Goal: Task Accomplishment & Management: Complete application form

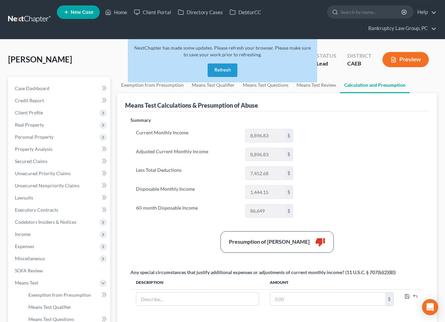
click at [220, 72] on button "Refresh" at bounding box center [222, 71] width 30 height 14
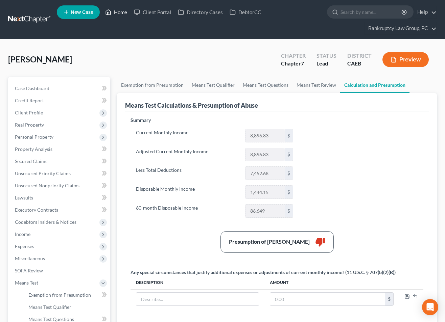
click at [117, 13] on link "Home" at bounding box center [116, 12] width 29 height 12
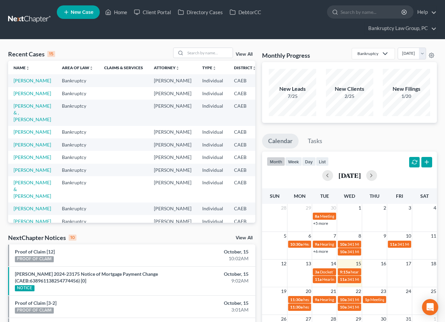
click at [241, 235] on div "NextChapter Notices 10 View All" at bounding box center [131, 239] width 247 height 11
click at [243, 237] on link "View All" at bounding box center [243, 238] width 17 height 5
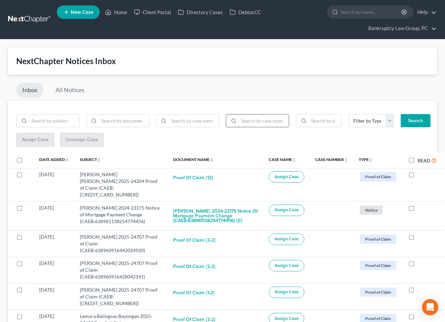
click at [249, 121] on input "search" at bounding box center [264, 121] width 50 height 13
type input "24-23175"
click at [400, 114] on button "Search" at bounding box center [415, 121] width 30 height 14
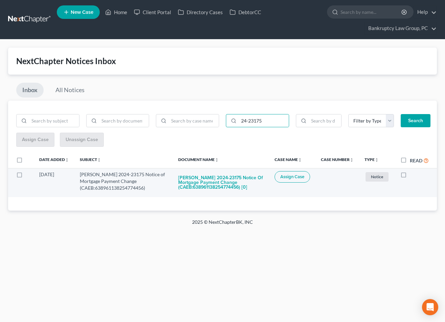
click at [26, 176] on label at bounding box center [26, 176] width 0 height 0
click at [28, 174] on input "checkbox" at bounding box center [30, 173] width 4 height 4
checkbox input "true"
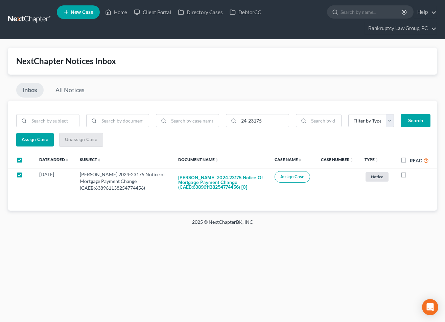
click at [34, 142] on span "Assign Case" at bounding box center [35, 140] width 27 height 6
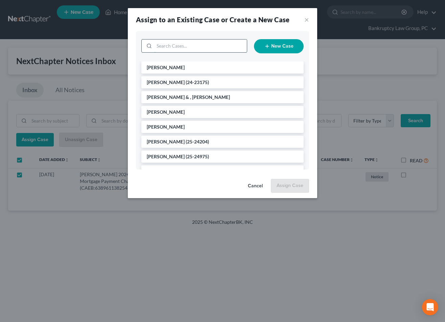
click at [199, 45] on input "search" at bounding box center [200, 46] width 93 height 13
type input "f"
type input "[PERSON_NAME]"
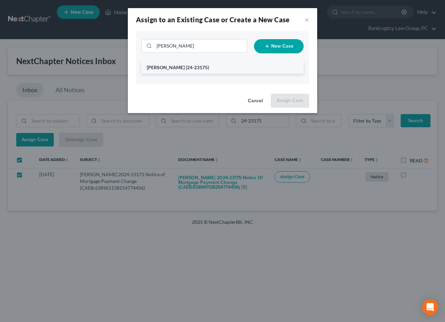
click at [185, 68] on span "(24-23175)" at bounding box center [196, 68] width 23 height 6
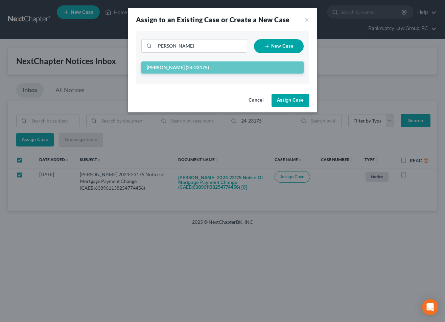
click at [282, 98] on button "Assign Case" at bounding box center [289, 101] width 37 height 14
checkbox input "false"
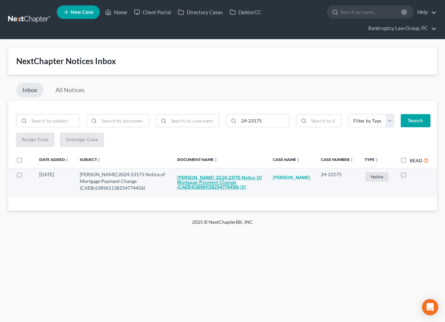
click at [218, 181] on button "[PERSON_NAME] 2024-23175 Notice of Mortgage Payment Change (CAEB:63896113825477…" at bounding box center [219, 182] width 85 height 23
checkbox input "true"
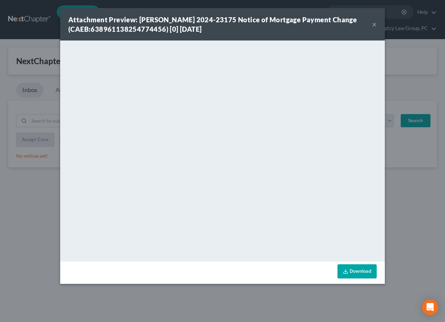
click at [375, 24] on button "×" at bounding box center [374, 24] width 5 height 8
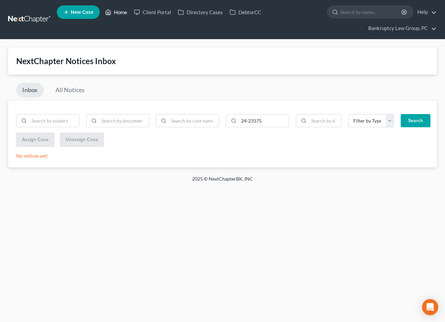
click at [123, 10] on link "Home" at bounding box center [116, 12] width 29 height 12
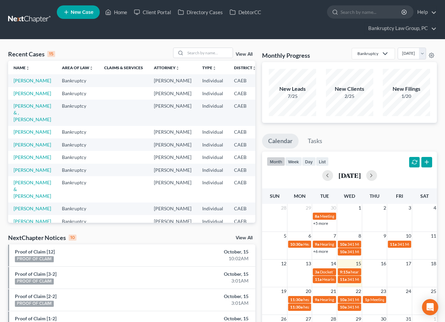
click at [249, 237] on link "View All" at bounding box center [243, 238] width 17 height 5
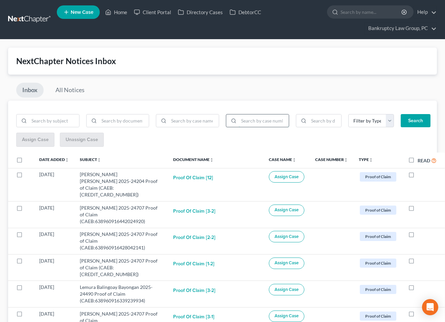
click at [269, 121] on input "search" at bounding box center [264, 121] width 50 height 13
type input "25-24204"
click at [400, 114] on button "Search" at bounding box center [415, 121] width 30 height 14
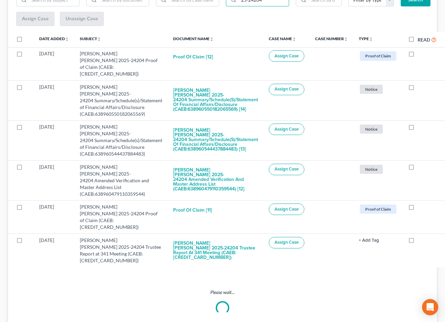
scroll to position [63, 0]
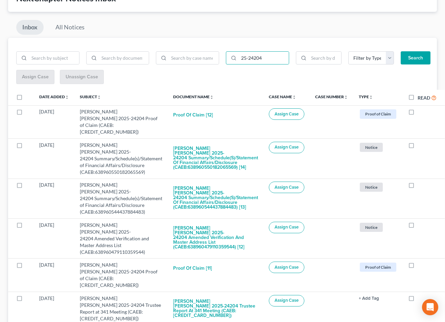
drag, startPoint x: 18, startPoint y: 98, endPoint x: 21, endPoint y: 95, distance: 3.6
click at [26, 99] on label at bounding box center [26, 99] width 0 height 0
click at [28, 97] on input "checkbox" at bounding box center [30, 96] width 4 height 4
checkbox input "true"
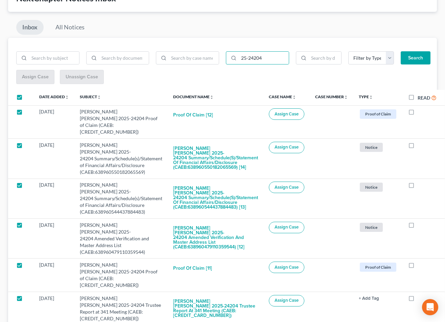
checkbox input "true"
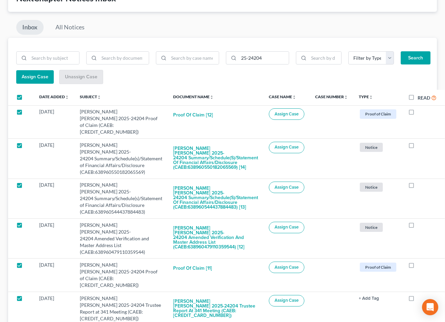
click at [40, 75] on span "Assign Case" at bounding box center [35, 77] width 27 height 6
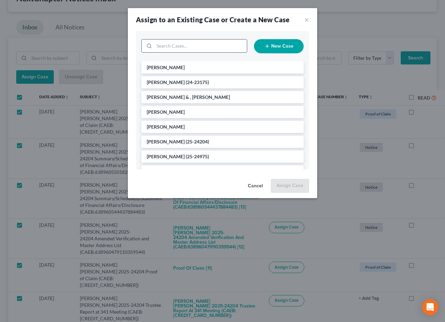
click at [226, 48] on input "search" at bounding box center [200, 46] width 93 height 13
type input "24204"
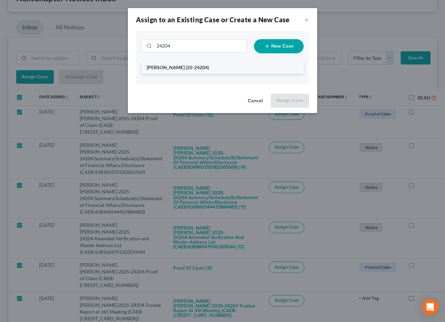
click at [176, 67] on span "[PERSON_NAME]" at bounding box center [166, 68] width 38 height 6
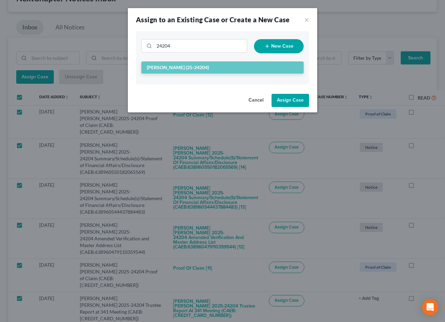
click at [287, 100] on button "Assign Case" at bounding box center [289, 101] width 37 height 14
checkbox input "false"
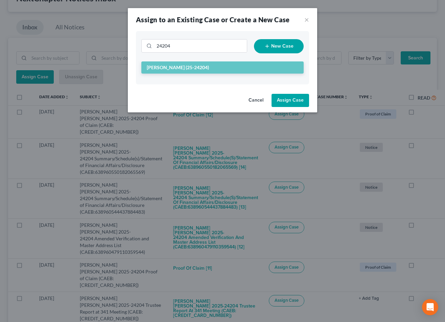
checkbox input "false"
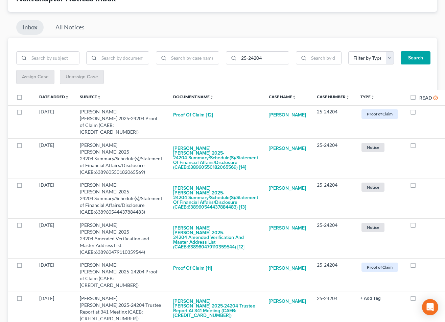
click at [419, 96] on label "Read" at bounding box center [428, 98] width 19 height 8
click at [422, 96] on input "Read" at bounding box center [424, 96] width 4 height 4
checkbox input "true"
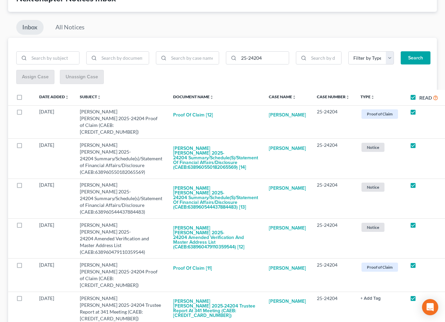
checkbox input "true"
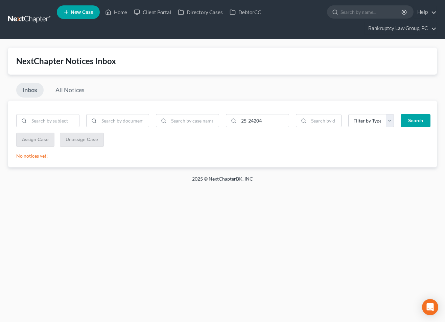
scroll to position [0, 0]
drag, startPoint x: 281, startPoint y: 120, endPoint x: 203, endPoint y: 120, distance: 78.0
click at [203, 120] on form "25-24204 Filter by Type BLG- BLG-3 BLG-7 CC Cert Court Ruling Debtor Ed Cert Di…" at bounding box center [222, 123] width 419 height 19
click at [410, 121] on button "Search" at bounding box center [415, 121] width 30 height 14
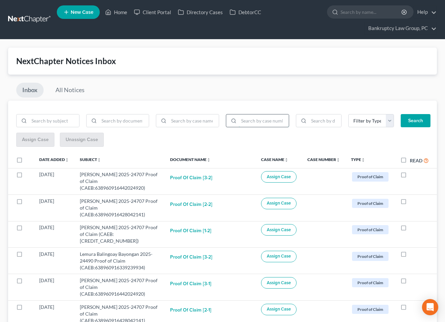
click at [266, 121] on input "search" at bounding box center [264, 121] width 50 height 13
type input "25-24707"
click at [400, 114] on button "Search" at bounding box center [415, 121] width 30 height 14
click at [26, 162] on label at bounding box center [26, 162] width 0 height 0
click at [28, 161] on input "checkbox" at bounding box center [30, 159] width 4 height 4
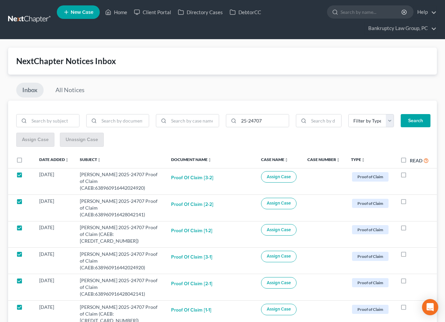
checkbox input "true"
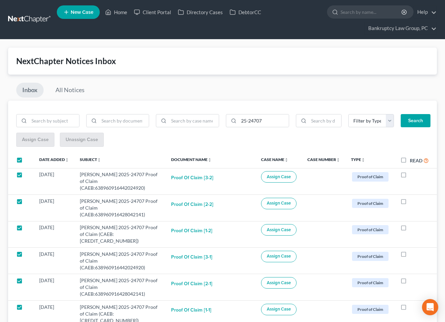
checkbox input "true"
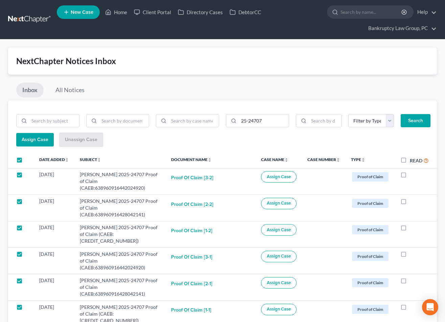
click at [28, 142] on span "Assign Case" at bounding box center [35, 140] width 27 height 6
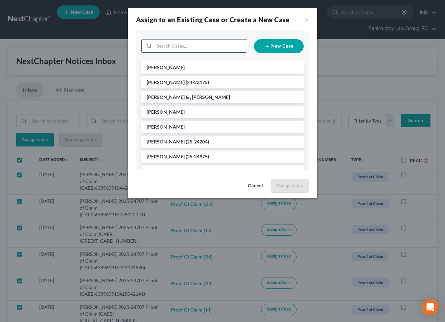
click at [228, 48] on input "search" at bounding box center [200, 46] width 93 height 13
type input "24707"
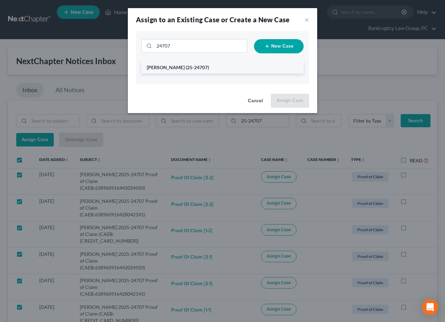
click at [199, 66] on span "(25-24707)" at bounding box center [196, 68] width 23 height 6
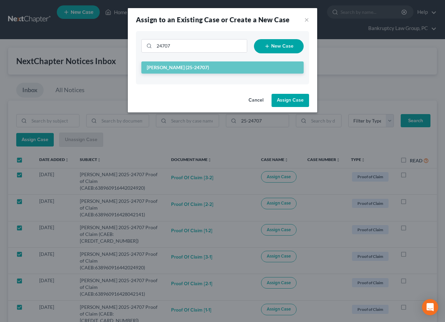
click at [295, 100] on button "Assign Case" at bounding box center [289, 101] width 37 height 14
checkbox input "false"
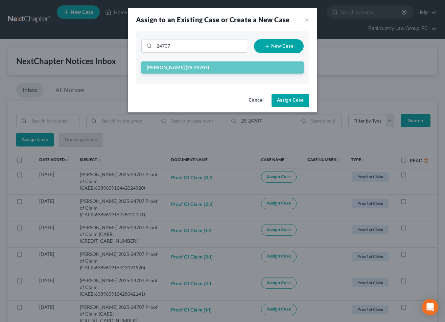
checkbox input "false"
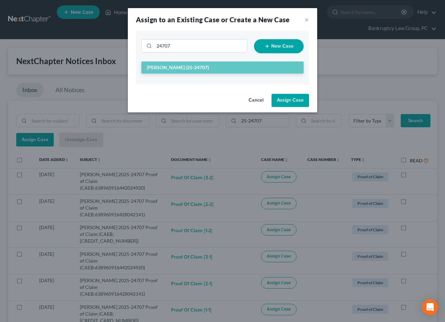
checkbox input "false"
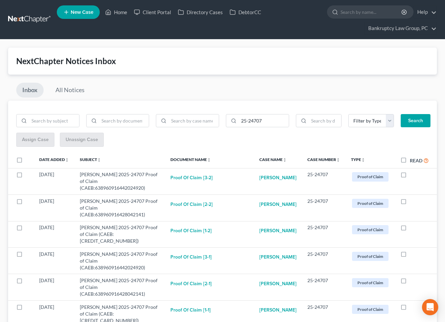
click at [409, 164] on label "Read" at bounding box center [418, 161] width 19 height 8
click at [412, 161] on input "Read" at bounding box center [414, 159] width 4 height 4
checkbox input "true"
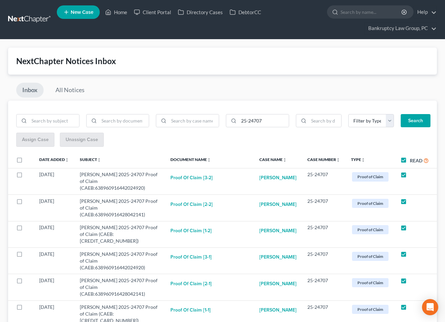
checkbox input "true"
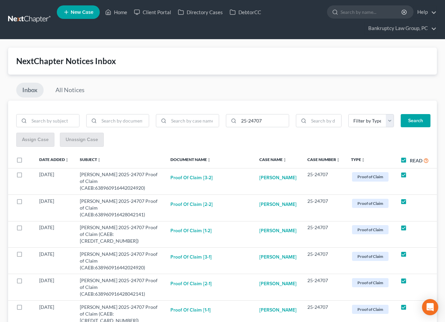
checkbox input "true"
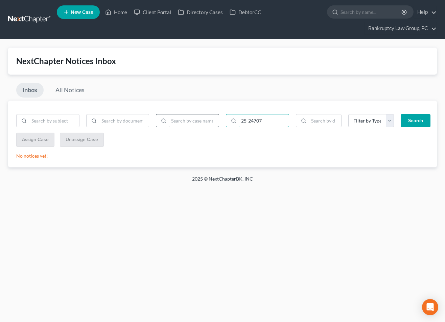
drag, startPoint x: 278, startPoint y: 120, endPoint x: 216, endPoint y: 121, distance: 61.8
click at [216, 121] on form "25-24707 Filter by Type BLG- BLG-3 BLG-7 CC Cert Court Ruling Debtor Ed Cert Di…" at bounding box center [222, 123] width 419 height 19
click at [414, 124] on button "Search" at bounding box center [415, 121] width 30 height 14
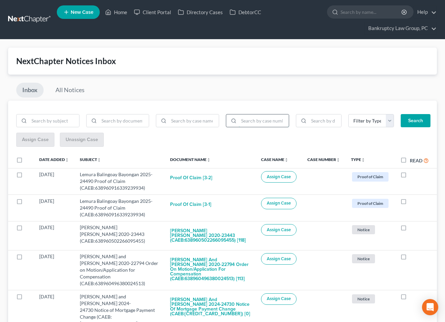
click at [269, 123] on input "search" at bounding box center [264, 121] width 50 height 13
type input "25-24490"
click at [400, 114] on button "Search" at bounding box center [415, 121] width 30 height 14
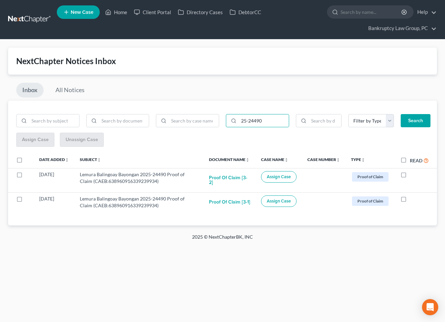
drag, startPoint x: 19, startPoint y: 160, endPoint x: 24, endPoint y: 149, distance: 12.2
click at [26, 162] on label at bounding box center [26, 162] width 0 height 0
click at [28, 160] on input "checkbox" at bounding box center [30, 159] width 4 height 4
checkbox input "true"
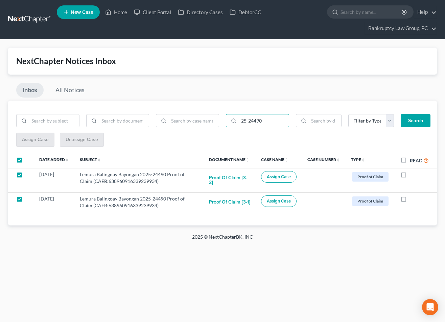
checkbox input "true"
click at [27, 144] on button "Assign Case" at bounding box center [34, 140] width 37 height 14
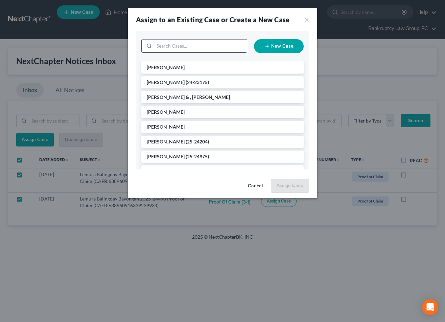
click at [204, 43] on input "search" at bounding box center [200, 46] width 93 height 13
type input "24490"
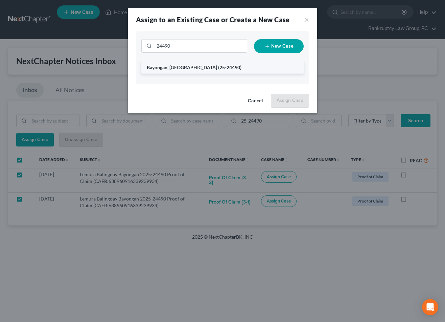
click at [168, 68] on span "Bayongan, [GEOGRAPHIC_DATA]" at bounding box center [182, 68] width 70 height 6
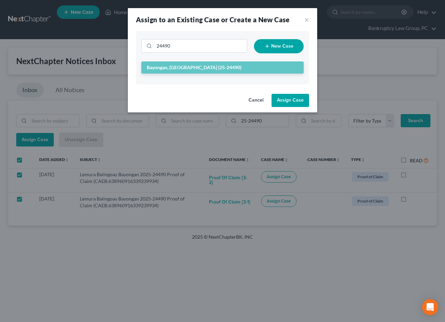
click at [281, 100] on button "Assign Case" at bounding box center [289, 101] width 37 height 14
checkbox input "false"
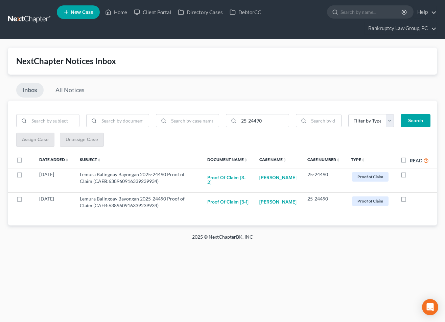
click at [409, 161] on label "Read" at bounding box center [418, 161] width 19 height 8
click at [412, 161] on input "Read" at bounding box center [414, 159] width 4 height 4
checkbox input "true"
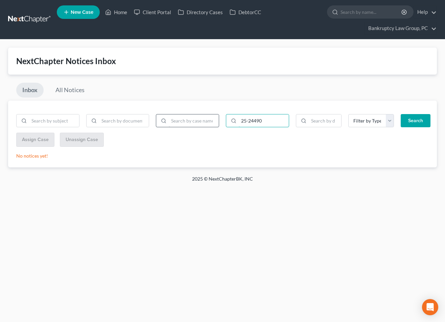
drag, startPoint x: 222, startPoint y: 124, endPoint x: 216, endPoint y: 123, distance: 6.1
click at [216, 123] on form "25-24490 Filter by Type BLG- BLG-3 BLG-7 CC Cert Court Ruling Debtor Ed Cert Di…" at bounding box center [222, 123] width 419 height 19
click at [413, 120] on button "Search" at bounding box center [415, 121] width 30 height 14
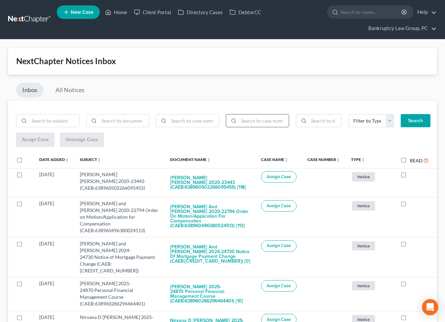
click at [267, 118] on input "search" at bounding box center [264, 121] width 50 height 13
type input "20-22794"
click at [400, 114] on button "Search" at bounding box center [415, 121] width 30 height 14
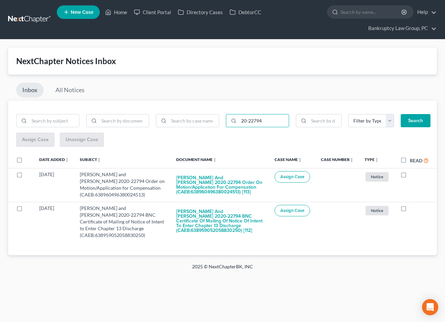
click at [26, 162] on label at bounding box center [26, 162] width 0 height 0
click at [28, 161] on input "checkbox" at bounding box center [30, 159] width 4 height 4
checkbox input "true"
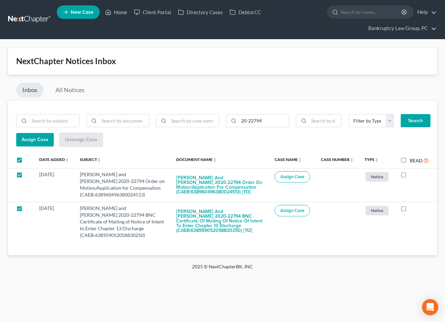
click at [29, 138] on span "Assign Case" at bounding box center [35, 140] width 27 height 6
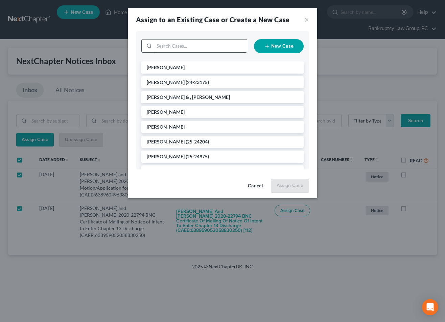
click at [205, 48] on input "search" at bounding box center [200, 46] width 93 height 13
type input "22794"
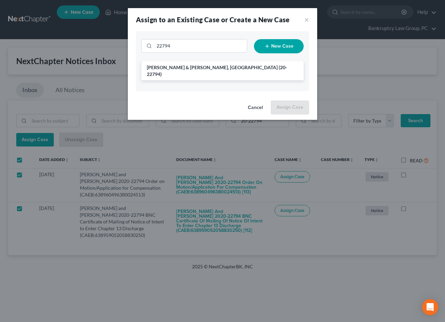
drag, startPoint x: 214, startPoint y: 69, endPoint x: 233, endPoint y: 80, distance: 22.6
click at [214, 69] on span "[PERSON_NAME] & [PERSON_NAME], [GEOGRAPHIC_DATA]" at bounding box center [212, 68] width 131 height 6
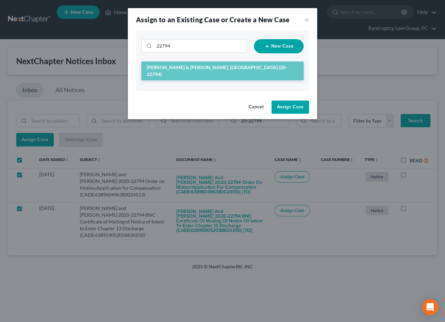
click at [300, 102] on button "Assign Case" at bounding box center [289, 108] width 37 height 14
checkbox input "false"
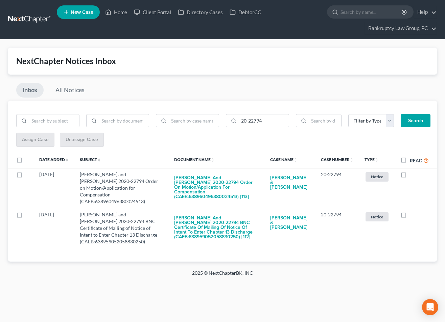
click at [409, 160] on label "Read" at bounding box center [418, 161] width 19 height 8
click at [412, 160] on input "Read" at bounding box center [414, 159] width 4 height 4
checkbox input "true"
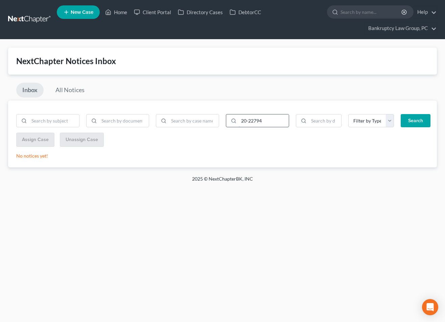
drag, startPoint x: 270, startPoint y: 121, endPoint x: 240, endPoint y: 119, distance: 30.5
click at [240, 119] on input "20-22794" at bounding box center [264, 121] width 50 height 13
click at [400, 114] on button "Search" at bounding box center [415, 121] width 30 height 14
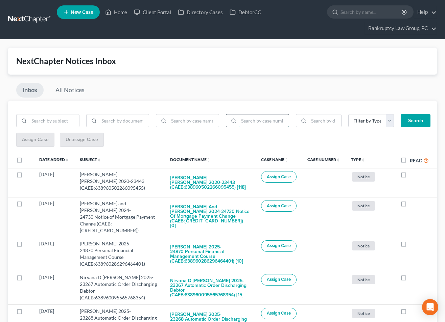
click at [254, 122] on input "search" at bounding box center [264, 121] width 50 height 13
type input "25-24870"
click at [400, 114] on button "Search" at bounding box center [415, 121] width 30 height 14
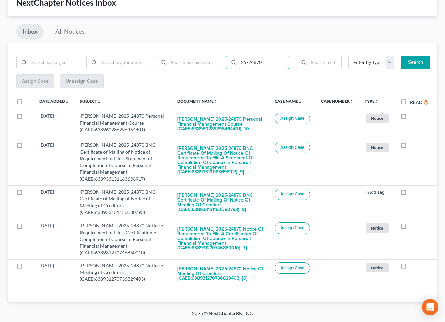
scroll to position [58, 0]
click at [26, 104] on label at bounding box center [26, 104] width 0 height 0
click at [28, 102] on input "checkbox" at bounding box center [30, 101] width 4 height 4
checkbox input "true"
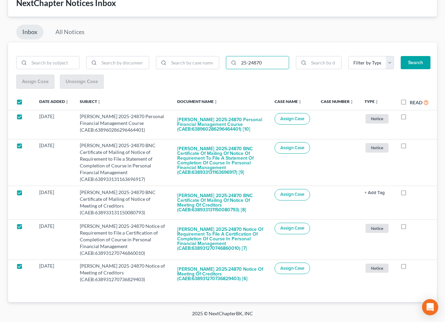
checkbox input "true"
click at [32, 83] on span "Assign Case" at bounding box center [35, 82] width 27 height 6
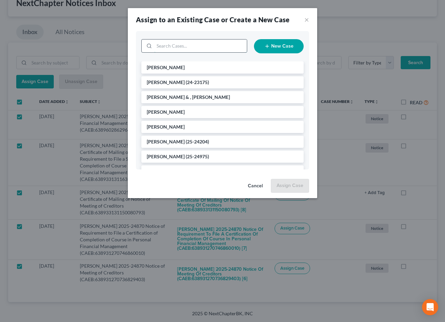
click at [224, 50] on input "search" at bounding box center [200, 46] width 93 height 13
type input "24870"
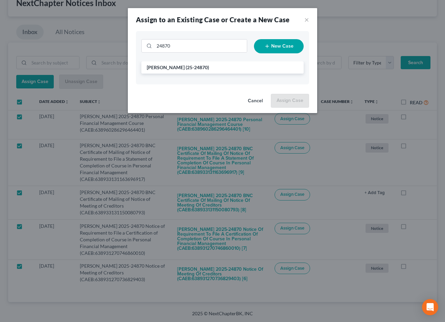
drag, startPoint x: 211, startPoint y: 65, endPoint x: 227, endPoint y: 77, distance: 20.2
click at [211, 65] on li "[PERSON_NAME] (25-24870)" at bounding box center [222, 67] width 162 height 12
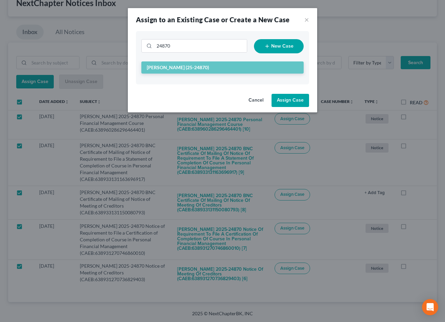
click at [298, 103] on button "Assign Case" at bounding box center [289, 101] width 37 height 14
checkbox input "false"
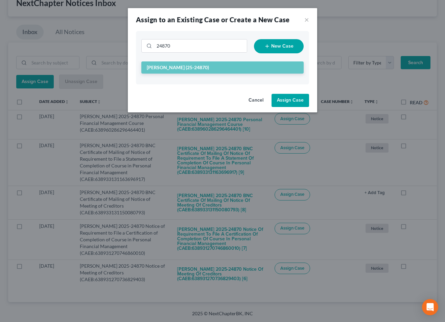
checkbox input "false"
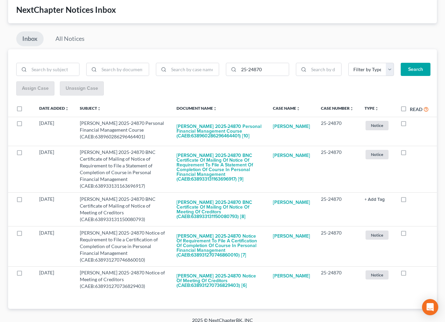
click at [409, 110] on label "Read" at bounding box center [418, 109] width 19 height 8
click at [412, 110] on input "Read" at bounding box center [414, 107] width 4 height 4
checkbox input "true"
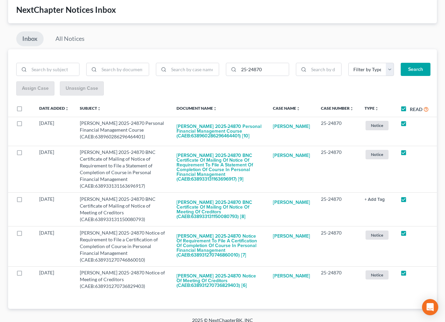
checkbox input "true"
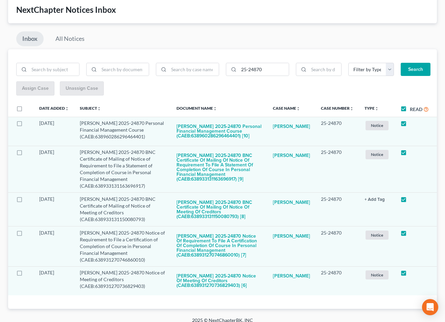
scroll to position [0, 0]
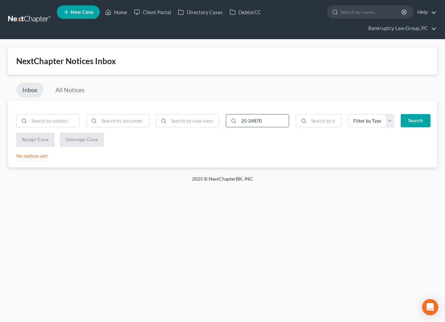
drag, startPoint x: 244, startPoint y: 122, endPoint x: 231, endPoint y: 121, distance: 12.8
click at [231, 121] on div "25-24870" at bounding box center [257, 121] width 63 height 14
click at [400, 114] on button "Search" at bounding box center [415, 121] width 30 height 14
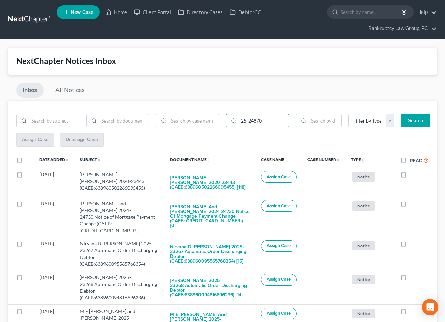
type input "25-24870"
click at [400, 114] on button "Search" at bounding box center [415, 121] width 30 height 14
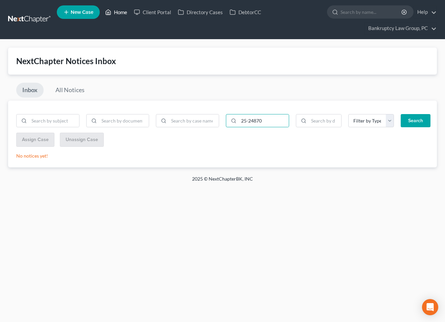
click at [121, 12] on link "Home" at bounding box center [116, 12] width 29 height 12
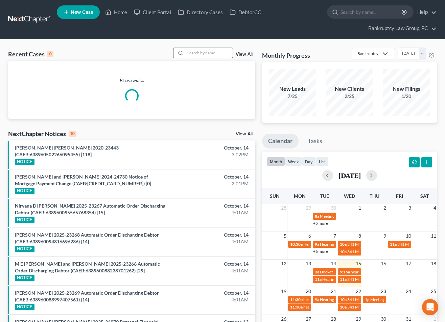
click at [206, 53] on input "search" at bounding box center [208, 53] width 47 height 10
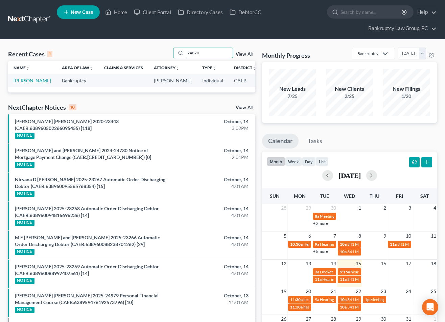
type input "24870"
click at [21, 83] on link "[PERSON_NAME]" at bounding box center [32, 81] width 37 height 6
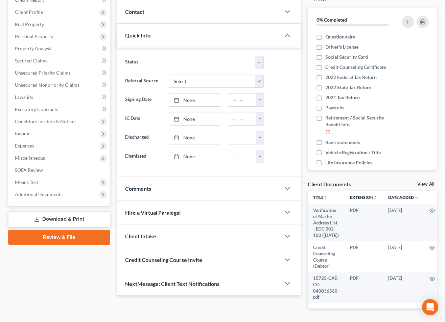
scroll to position [130, 0]
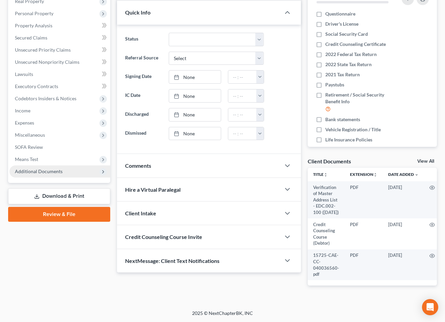
click at [37, 169] on span "Additional Documents" at bounding box center [39, 172] width 48 height 6
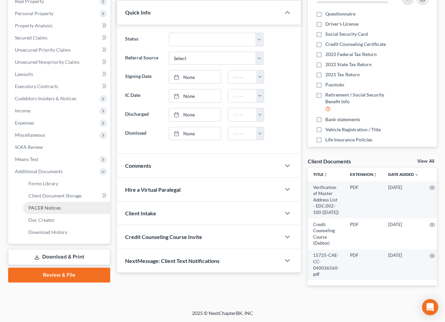
click at [47, 205] on span "PACER Notices" at bounding box center [44, 208] width 32 height 6
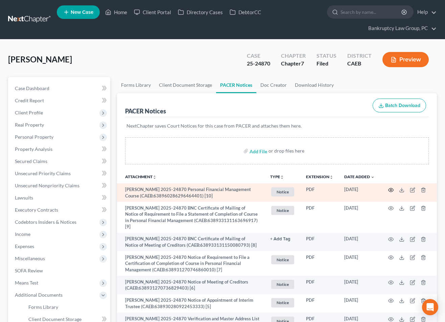
click at [391, 190] on circle "button" at bounding box center [390, 190] width 1 height 1
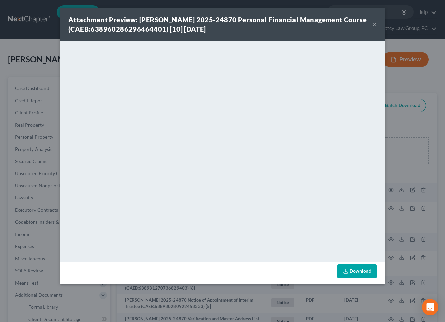
click at [371, 26] on div "Attachment Preview: [PERSON_NAME] 2025-24870 Personal Financial Management Cour…" at bounding box center [219, 24] width 303 height 19
click at [374, 23] on button "×" at bounding box center [374, 24] width 5 height 8
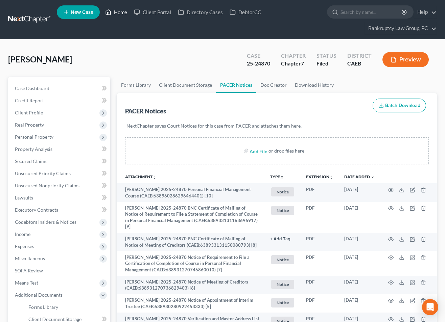
click at [120, 12] on link "Home" at bounding box center [116, 12] width 29 height 12
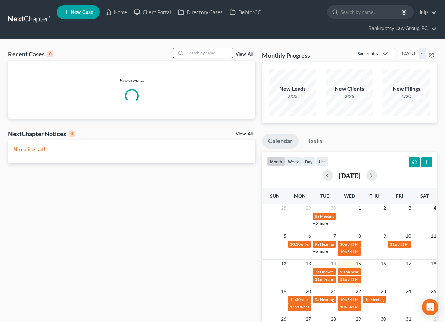
click at [217, 54] on input "search" at bounding box center [208, 53] width 47 height 10
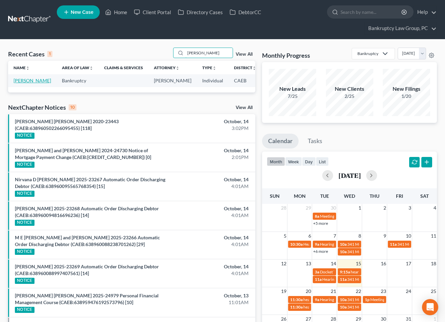
type input "[PERSON_NAME]"
click at [23, 83] on link "[PERSON_NAME]" at bounding box center [32, 81] width 37 height 6
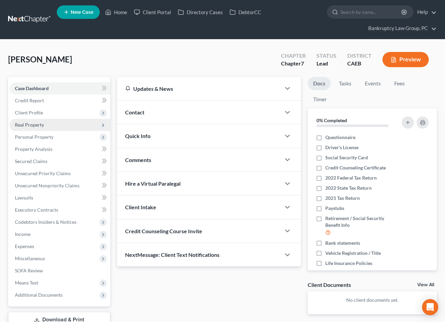
click at [33, 127] on span "Real Property" at bounding box center [29, 125] width 29 height 6
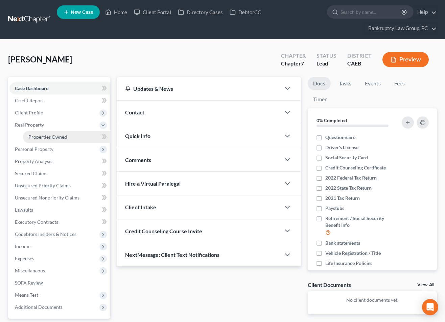
click at [37, 134] on span "Properties Owned" at bounding box center [47, 137] width 39 height 6
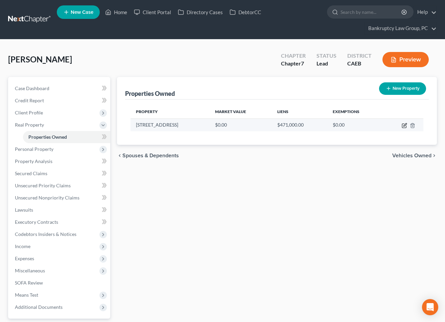
click at [403, 124] on icon "button" at bounding box center [404, 126] width 4 height 4
select select "4"
select select "0"
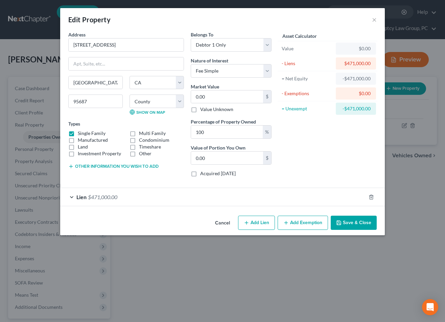
click at [262, 222] on button "Add Lien" at bounding box center [256, 223] width 37 height 14
select select "0"
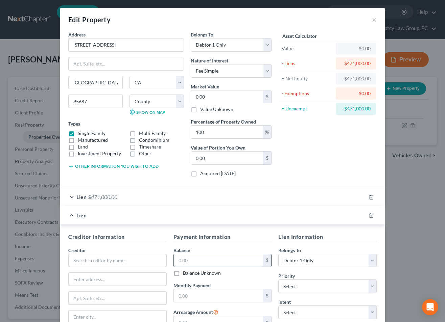
scroll to position [80, 0]
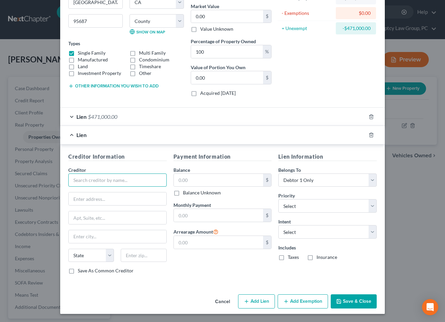
click at [153, 179] on input "text" at bounding box center [117, 181] width 98 height 14
type input "PROPERTY TAX"
click at [229, 184] on input "text" at bounding box center [219, 180] width 90 height 13
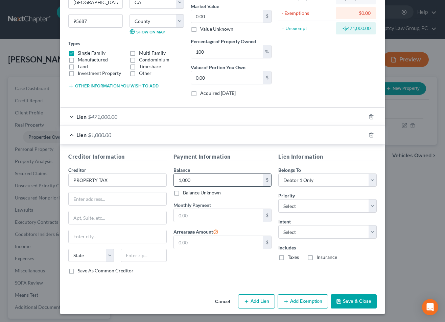
type input "1,000"
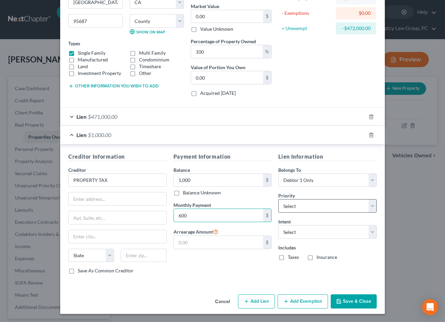
type input "600"
click at [293, 207] on select "Select 1st 2nd 3rd 4th 5th 6th 7th 8th 9th 10th 11th 12th 13th 14th 15th 16th 1…" at bounding box center [327, 206] width 98 height 14
select select "1"
click at [278, 199] on select "Select 1st 2nd 3rd 4th 5th 6th 7th 8th 9th 10th 11th 12th 13th 14th 15th 16th 1…" at bounding box center [327, 206] width 98 height 14
click at [213, 114] on div "Lien $471,000.00" at bounding box center [212, 117] width 305 height 18
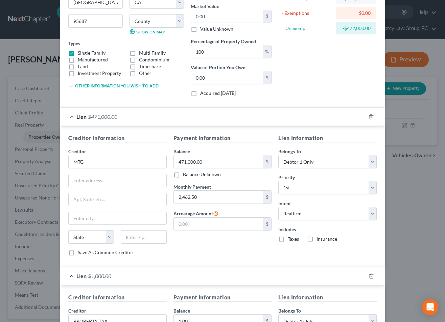
click at [144, 114] on div "Lien $471,000.00" at bounding box center [212, 117] width 305 height 18
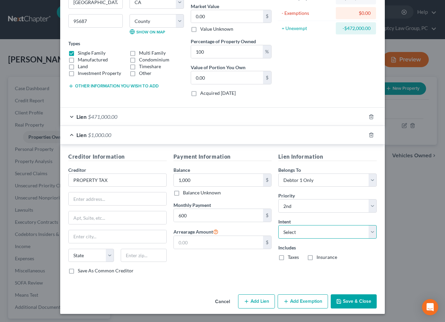
click at [295, 235] on select "Select Surrender Redeem Reaffirm Avoid Other" at bounding box center [327, 232] width 98 height 14
select select "2"
click at [278, 225] on select "Select Surrender Redeem Reaffirm Avoid Other" at bounding box center [327, 232] width 98 height 14
drag, startPoint x: 125, startPoint y: 132, endPoint x: 156, endPoint y: 154, distance: 38.3
click at [125, 132] on div "Lien $1,000.00" at bounding box center [212, 135] width 305 height 18
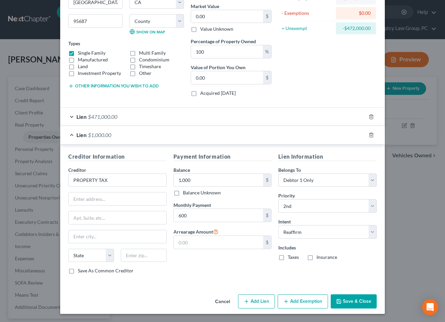
scroll to position [0, 0]
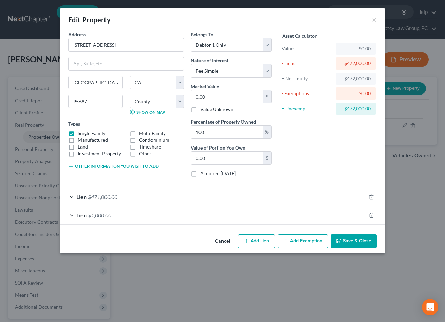
click at [252, 241] on button "Add Lien" at bounding box center [256, 241] width 37 height 14
select select "0"
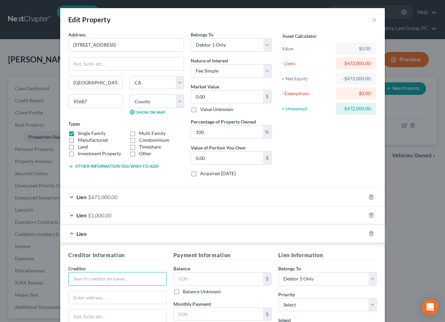
click at [110, 273] on input "text" at bounding box center [117, 279] width 98 height 14
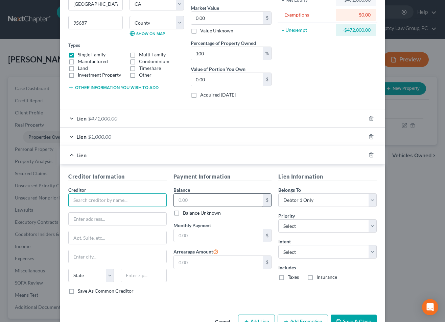
scroll to position [99, 0]
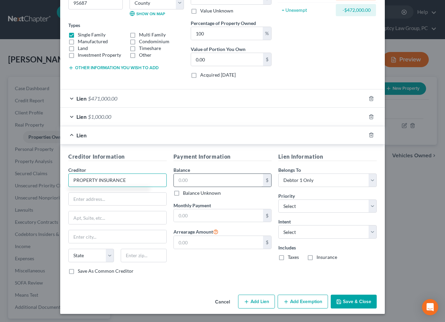
type input "PROPERTY INSURANCE"
click at [216, 176] on input "text" at bounding box center [219, 180] width 90 height 13
type input "1,000"
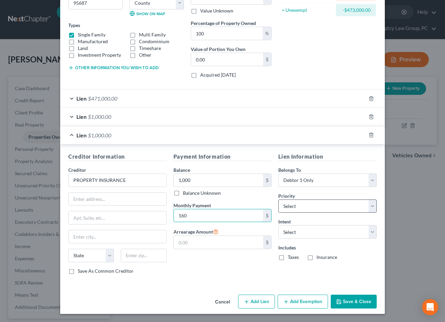
type input "160"
click at [290, 206] on select "Select 1st 3rd 4th 5th 6th 7th 8th 9th 10th 11th 12th 13th 14th 15th 16th 17th …" at bounding box center [327, 207] width 98 height 14
select select "1"
click at [278, 200] on select "Select 1st 3rd 4th 5th 6th 7th 8th 9th 10th 11th 12th 13th 14th 15th 16th 17th …" at bounding box center [327, 207] width 98 height 14
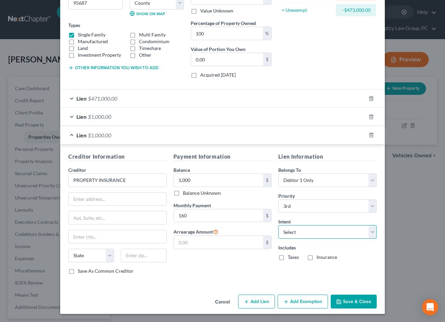
click at [299, 235] on select "Select Surrender Redeem Reaffirm Avoid Other" at bounding box center [327, 232] width 98 height 14
select select "2"
click at [278, 225] on select "Select Surrender Redeem Reaffirm Avoid Other" at bounding box center [327, 232] width 98 height 14
click at [352, 302] on button "Save & Close" at bounding box center [353, 302] width 46 height 14
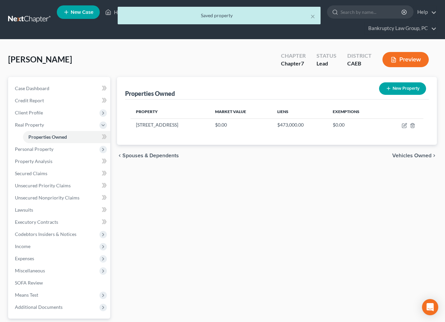
scroll to position [60, 0]
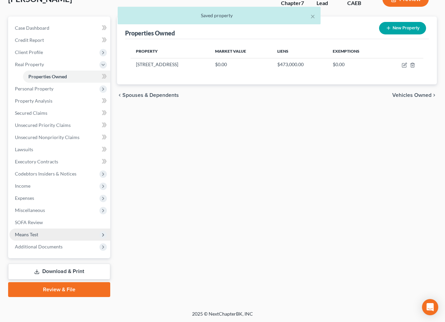
click at [34, 230] on span "Means Test" at bounding box center [59, 235] width 101 height 12
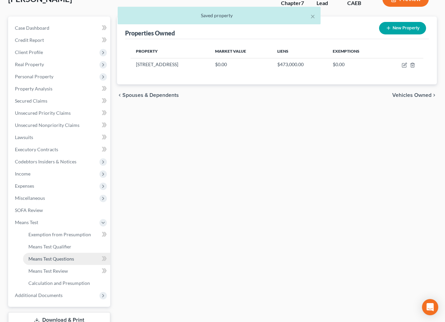
click at [50, 258] on span "Means Test Questions" at bounding box center [51, 259] width 46 height 6
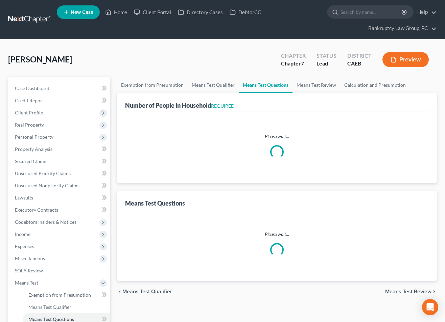
select select "0"
select select "60"
select select "1"
select select "60"
select select "0"
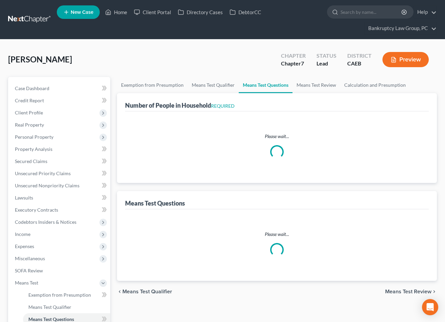
select select "60"
select select "0"
select select "60"
select select "1"
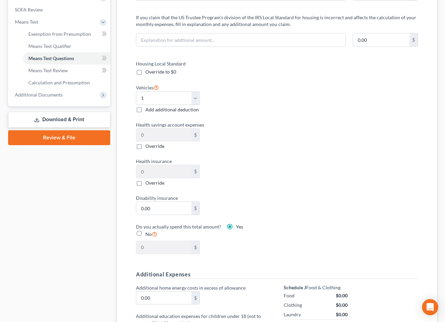
scroll to position [255, 0]
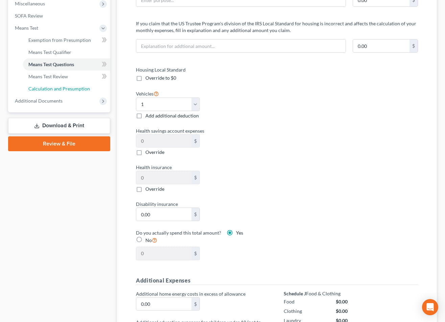
click at [44, 87] on span "Calculation and Presumption" at bounding box center [58, 89] width 61 height 6
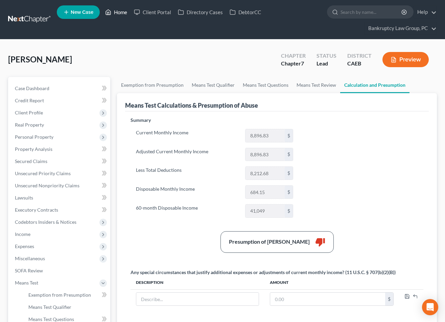
click at [121, 8] on link "Home" at bounding box center [116, 12] width 29 height 12
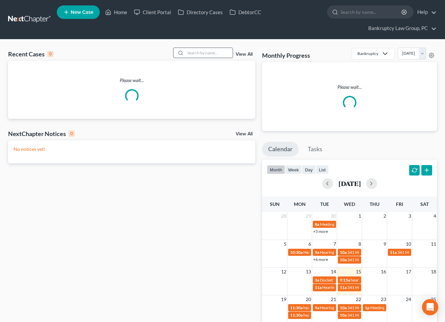
click at [217, 50] on input "search" at bounding box center [208, 53] width 47 height 10
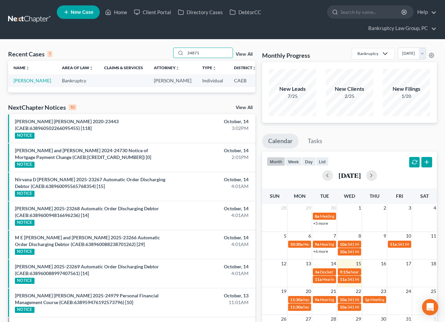
type input "24871"
click at [25, 87] on td "[PERSON_NAME]" at bounding box center [32, 80] width 48 height 12
click at [24, 83] on link "[PERSON_NAME]" at bounding box center [32, 81] width 37 height 6
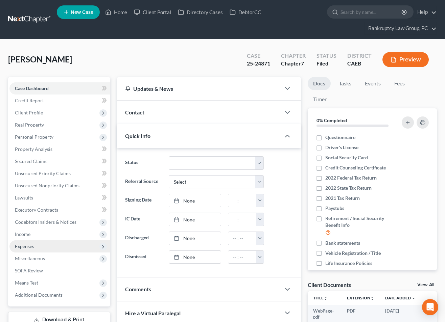
click at [35, 243] on span "Expenses" at bounding box center [59, 247] width 101 height 12
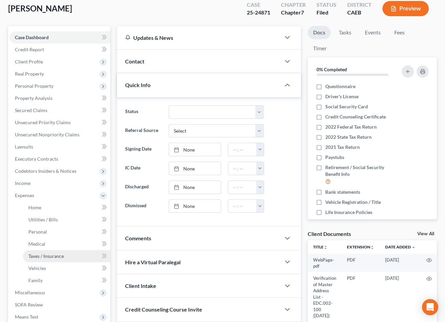
scroll to position [52, 0]
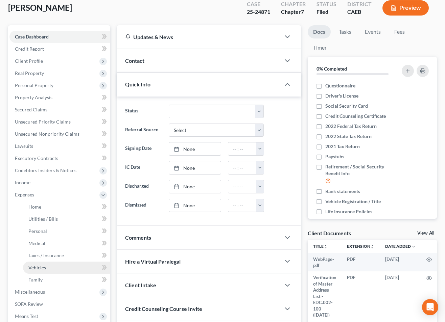
click at [36, 270] on span "Vehicles" at bounding box center [37, 268] width 18 height 6
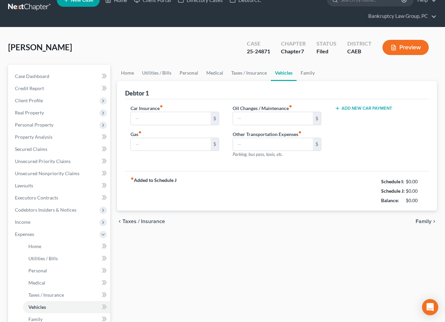
scroll to position [1, 0]
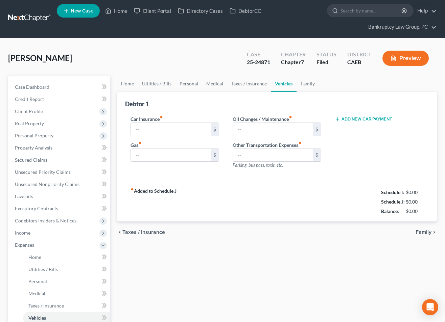
type input "128.32"
type input "250.00"
type input "0.00"
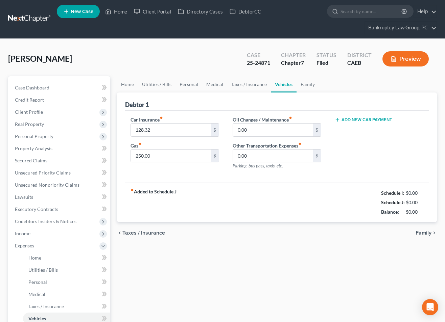
scroll to position [0, 0]
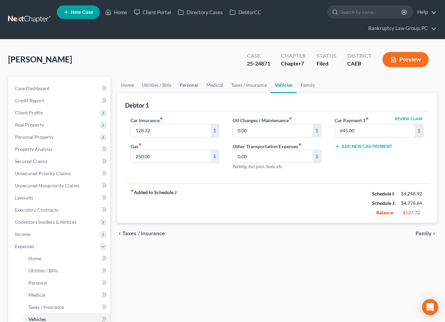
click at [182, 86] on link "Personal" at bounding box center [188, 85] width 27 height 16
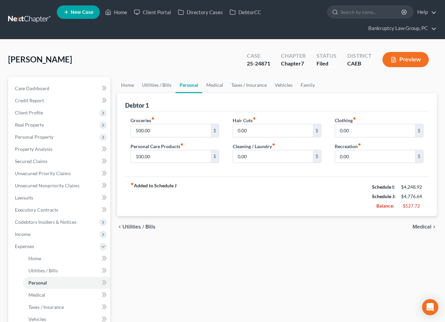
scroll to position [1, 0]
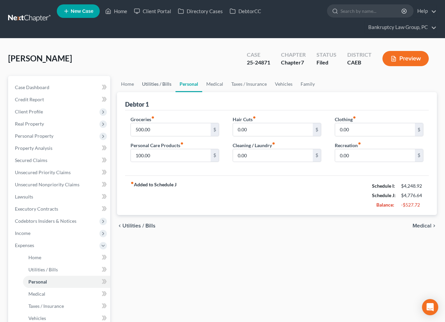
click at [159, 86] on link "Utilities / Bills" at bounding box center [156, 84] width 37 height 16
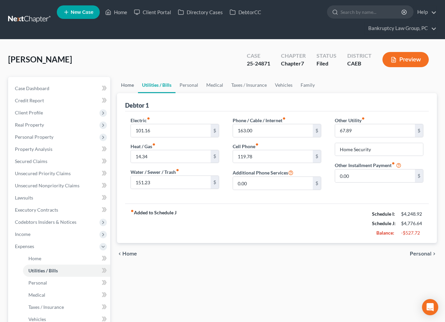
click at [123, 87] on link "Home" at bounding box center [127, 85] width 21 height 16
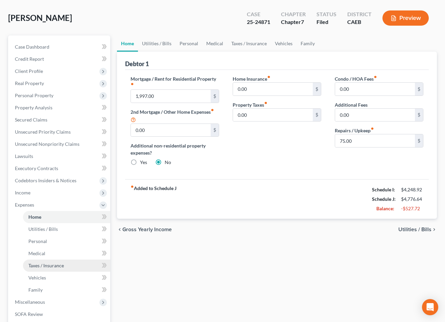
scroll to position [43, 0]
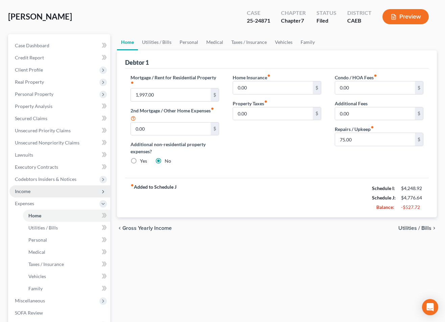
click at [29, 193] on span "Income" at bounding box center [23, 192] width 16 height 6
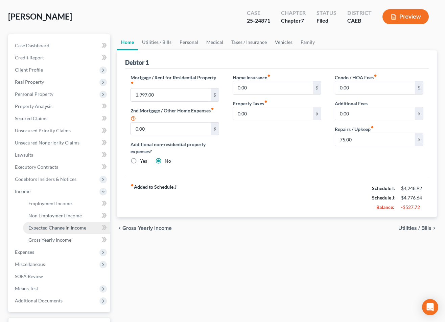
click at [41, 227] on span "Expected Change in Income" at bounding box center [57, 228] width 58 height 6
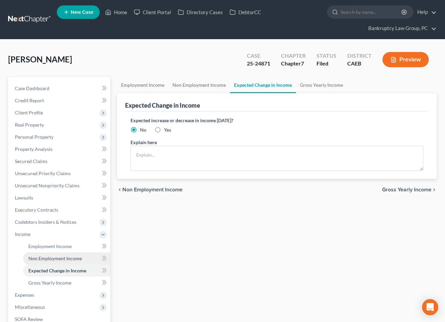
click at [44, 258] on span "Non Employment Income" at bounding box center [54, 259] width 53 height 6
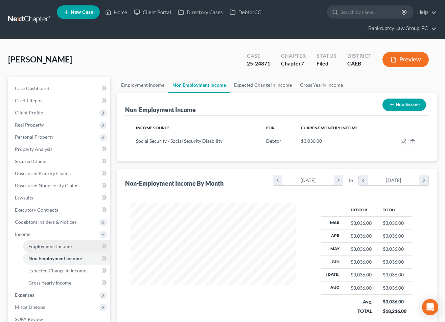
scroll to position [121, 178]
click at [44, 247] on span "Employment Income" at bounding box center [49, 247] width 43 height 6
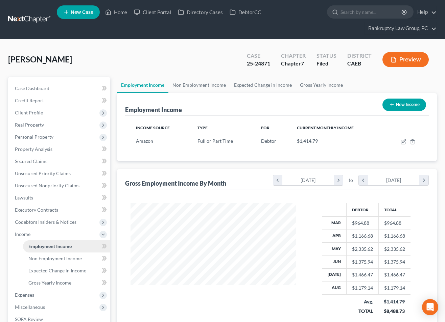
scroll to position [121, 178]
click at [26, 235] on span "Income" at bounding box center [23, 234] width 16 height 6
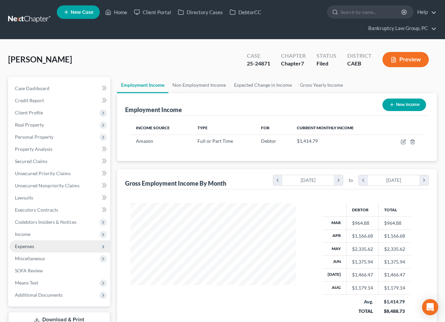
click at [28, 246] on span "Expenses" at bounding box center [24, 247] width 19 height 6
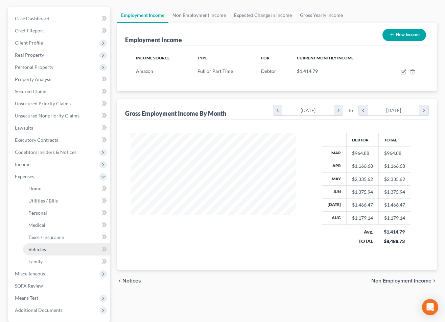
scroll to position [70, 0]
click at [40, 248] on span "Vehicles" at bounding box center [37, 249] width 18 height 6
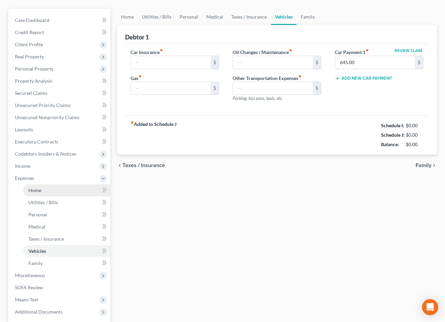
scroll to position [23, 0]
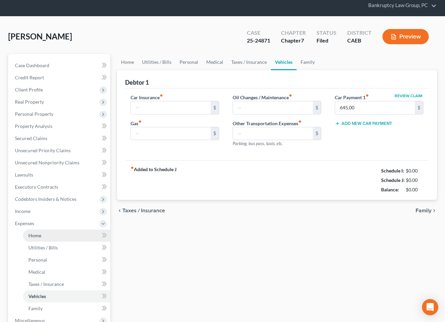
type input "128.32"
type input "250.00"
type input "0.00"
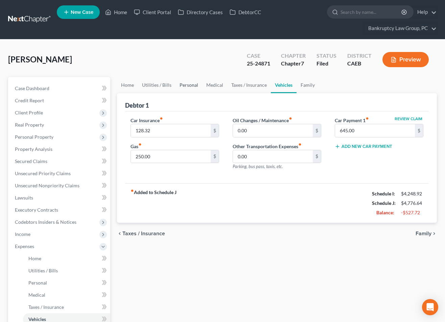
click at [190, 83] on link "Personal" at bounding box center [188, 85] width 27 height 16
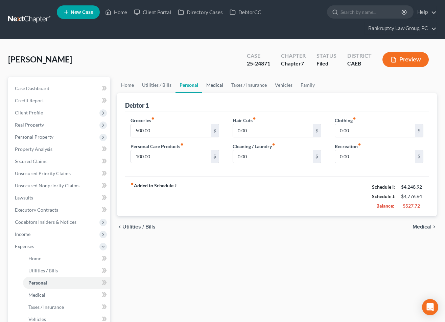
click at [219, 85] on link "Medical" at bounding box center [214, 85] width 25 height 16
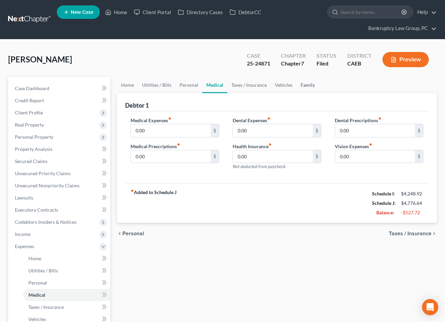
click at [303, 86] on link "Family" at bounding box center [307, 85] width 22 height 16
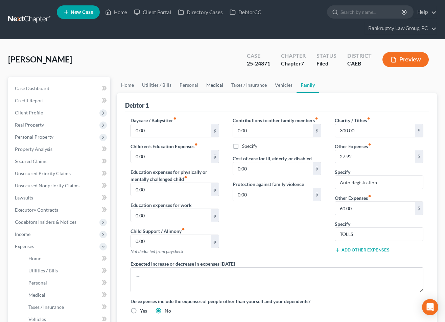
click at [214, 87] on link "Medical" at bounding box center [214, 85] width 25 height 16
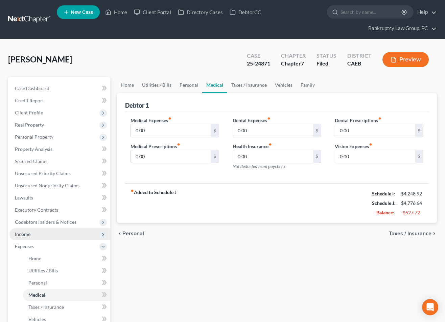
click at [40, 234] on span "Income" at bounding box center [59, 234] width 101 height 12
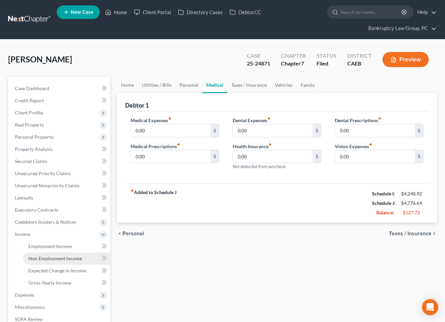
click at [54, 258] on span "Non Employment Income" at bounding box center [54, 259] width 53 height 6
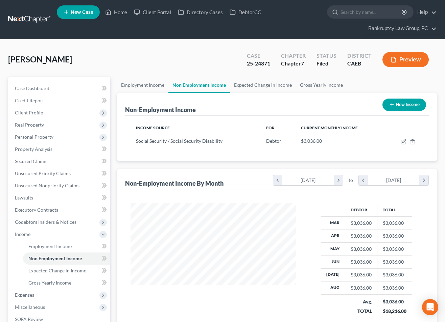
scroll to position [121, 178]
drag, startPoint x: 60, startPoint y: 246, endPoint x: 175, endPoint y: 221, distance: 117.8
click at [60, 246] on span "Employment Income" at bounding box center [49, 247] width 43 height 6
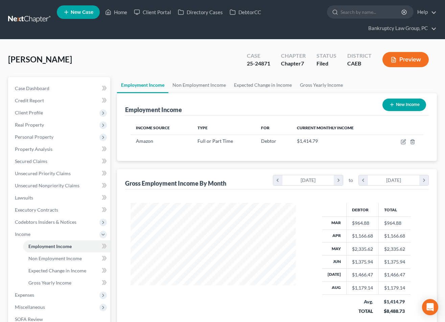
scroll to position [121, 178]
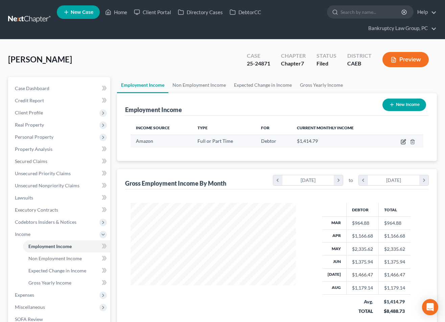
click at [403, 142] on icon "button" at bounding box center [402, 141] width 5 height 5
select select "0"
select select "4"
select select "3"
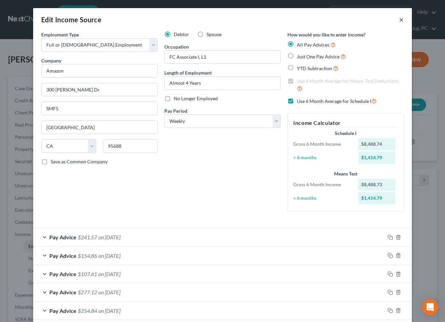
click at [402, 19] on button "×" at bounding box center [401, 20] width 5 height 8
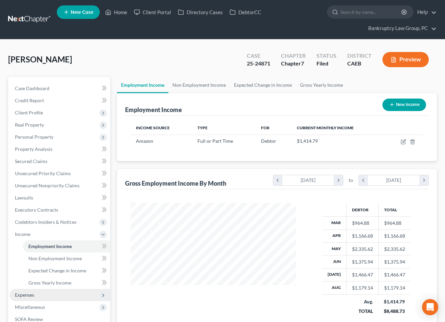
click at [26, 298] on span "Expenses" at bounding box center [24, 295] width 19 height 6
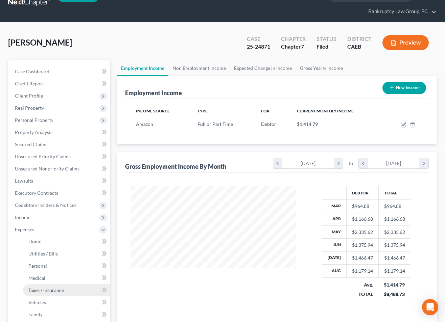
scroll to position [21, 0]
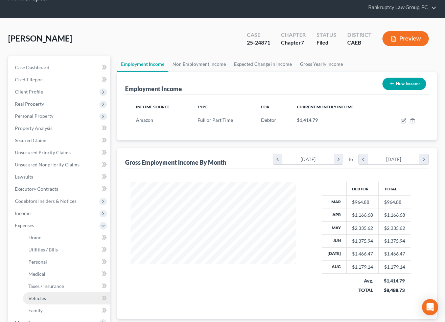
click at [42, 300] on span "Vehicles" at bounding box center [37, 299] width 18 height 6
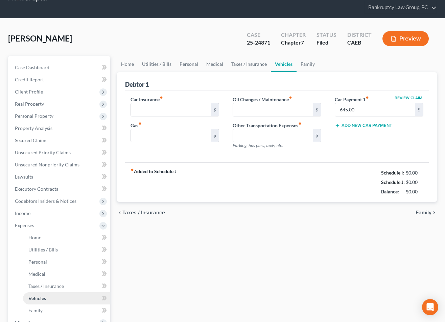
scroll to position [1, 0]
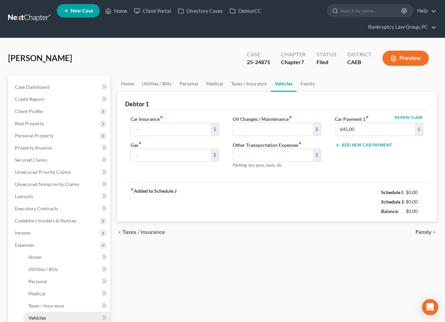
type input "128.32"
type input "250.00"
type input "0.00"
